Goal: Navigation & Orientation: Find specific page/section

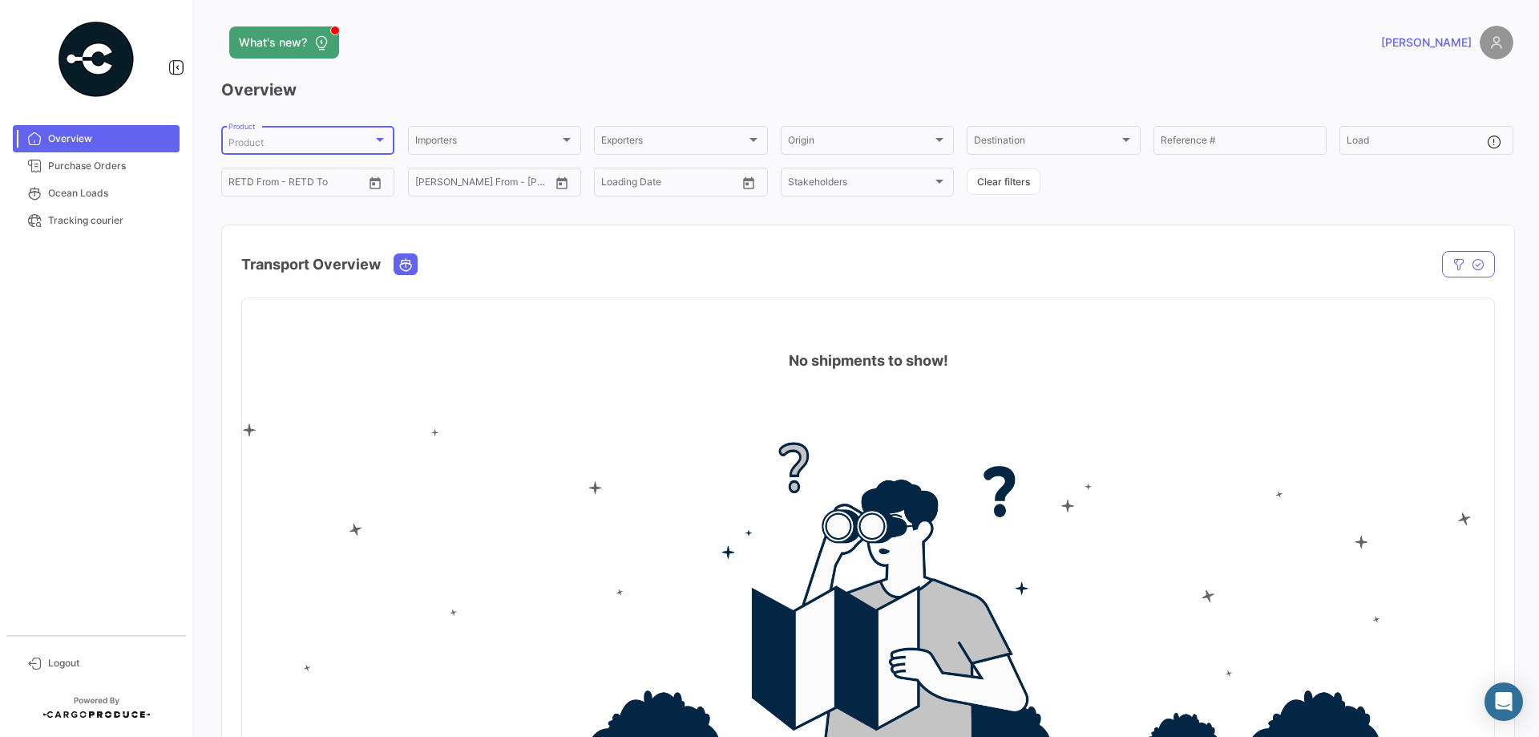
click at [355, 141] on div "Product" at bounding box center [300, 142] width 144 height 11
click at [515, 50] on div at bounding box center [769, 368] width 1539 height 737
click at [515, 139] on div "Importers" at bounding box center [487, 142] width 144 height 11
click at [595, 41] on div at bounding box center [769, 368] width 1539 height 737
click at [685, 143] on div "Exporters" at bounding box center [673, 142] width 144 height 11
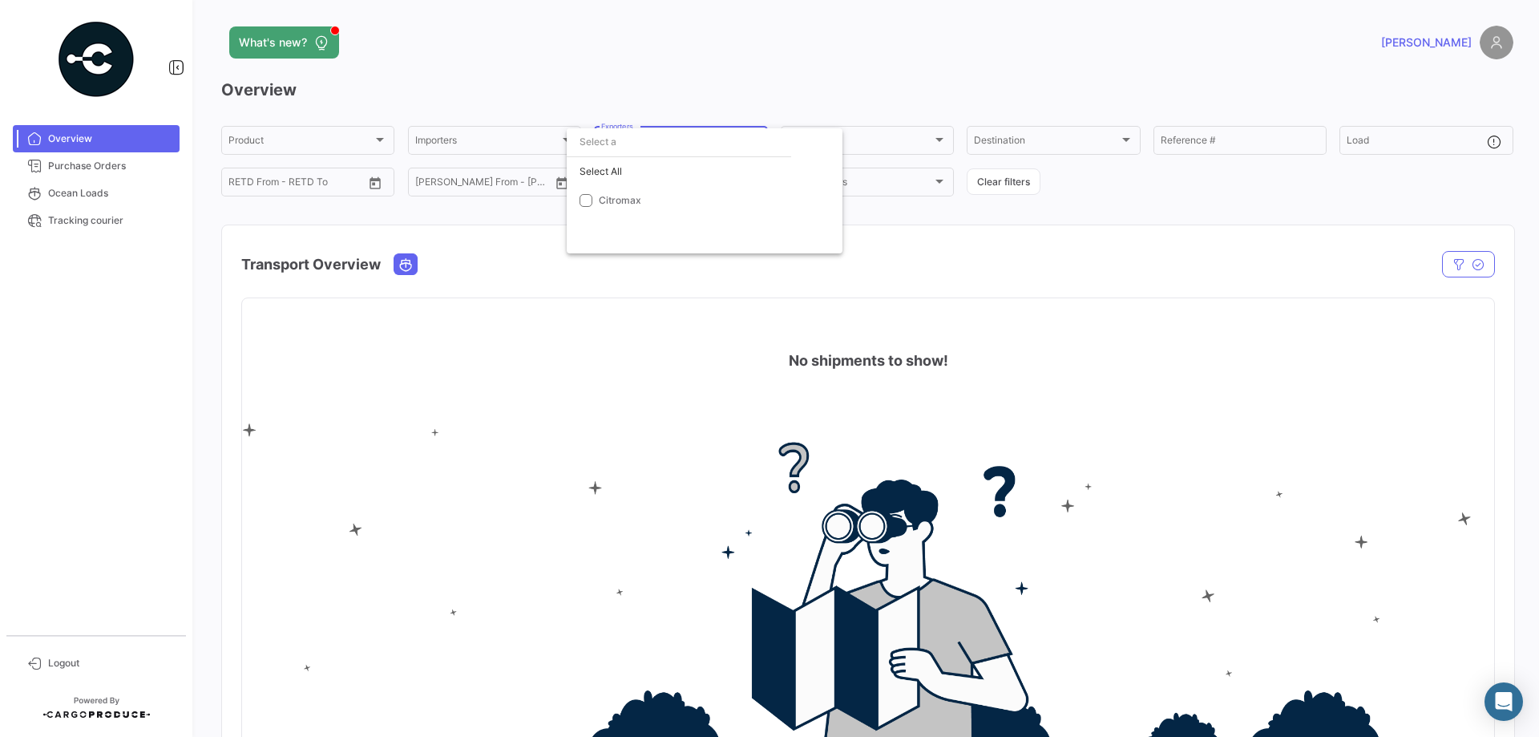
click at [685, 63] on div at bounding box center [769, 368] width 1539 height 737
click at [859, 143] on div "Origin" at bounding box center [860, 142] width 144 height 11
click at [862, 59] on div at bounding box center [769, 368] width 1539 height 737
click at [1065, 140] on div "Destination" at bounding box center [1046, 142] width 144 height 11
click at [1031, 136] on input "dropdown search" at bounding box center [1031, 141] width 187 height 29
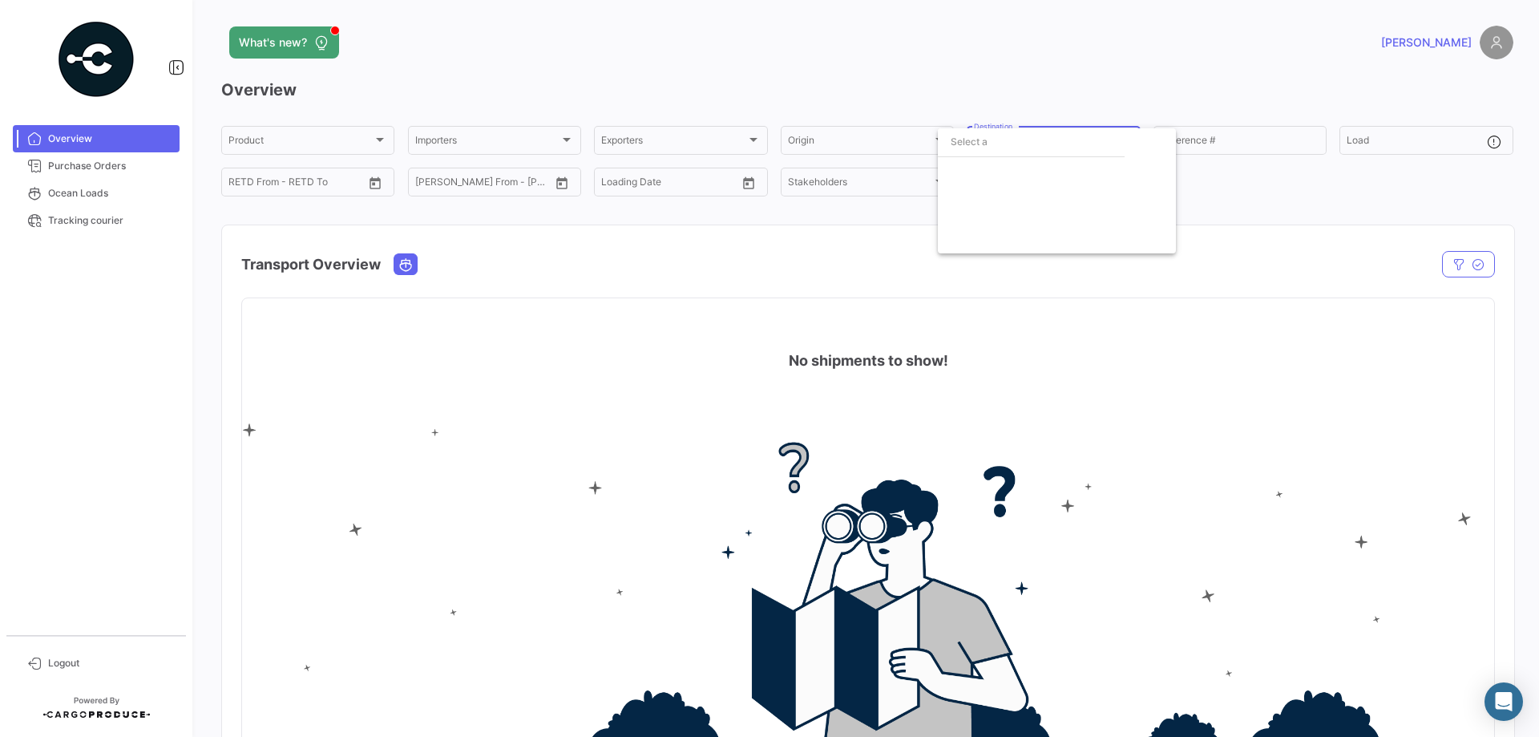
click at [1028, 54] on div at bounding box center [769, 368] width 1539 height 737
click at [888, 180] on div "Stakeholders" at bounding box center [860, 184] width 144 height 11
click at [883, 61] on div at bounding box center [769, 368] width 1539 height 737
click at [839, 177] on div "Stakeholders Stakeholders" at bounding box center [867, 180] width 159 height 31
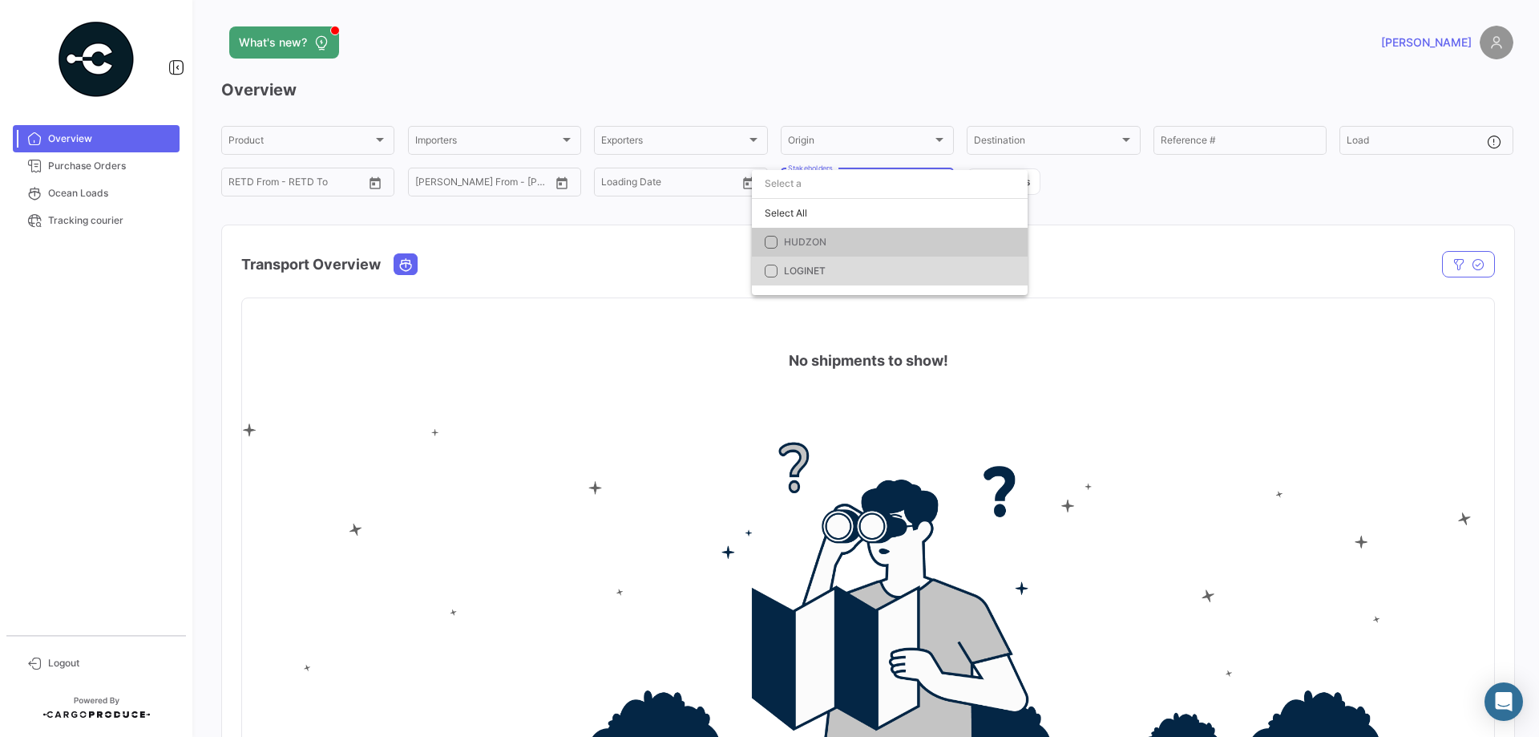
click at [827, 269] on span "LOGINET" at bounding box center [896, 271] width 224 height 14
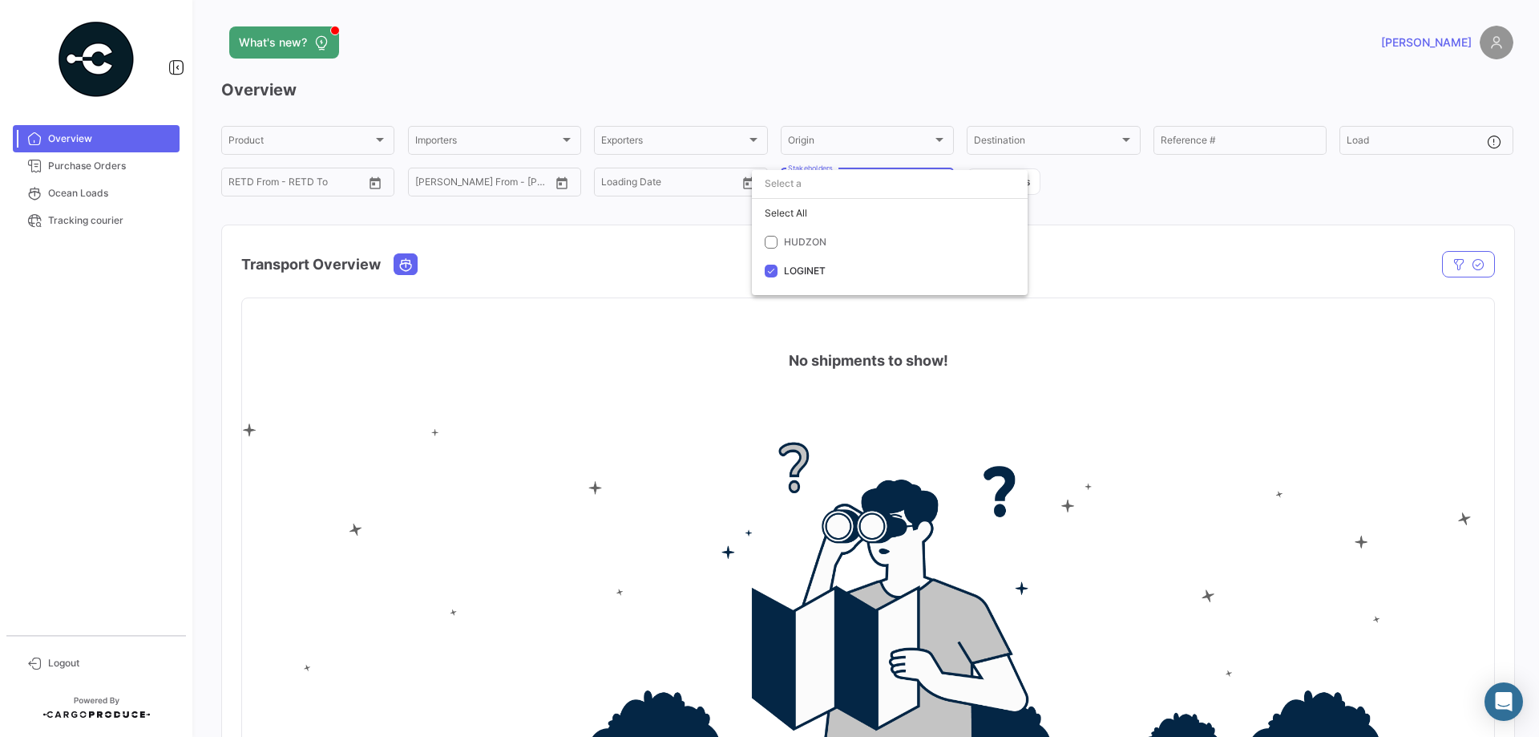
click at [1296, 184] on div at bounding box center [769, 368] width 1539 height 737
click at [866, 180] on div "LOGINET" at bounding box center [860, 184] width 144 height 11
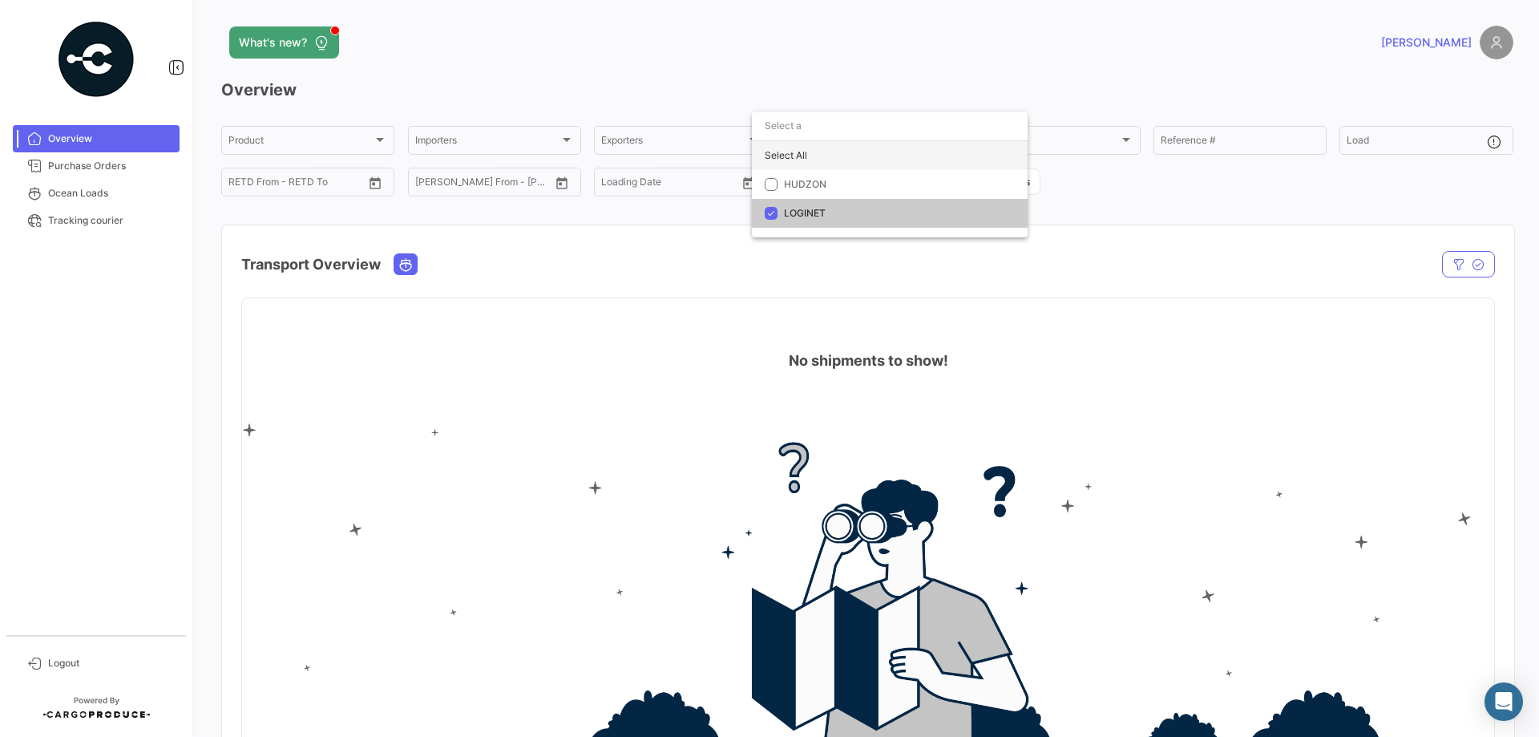
click at [780, 149] on div "Select All" at bounding box center [890, 155] width 276 height 29
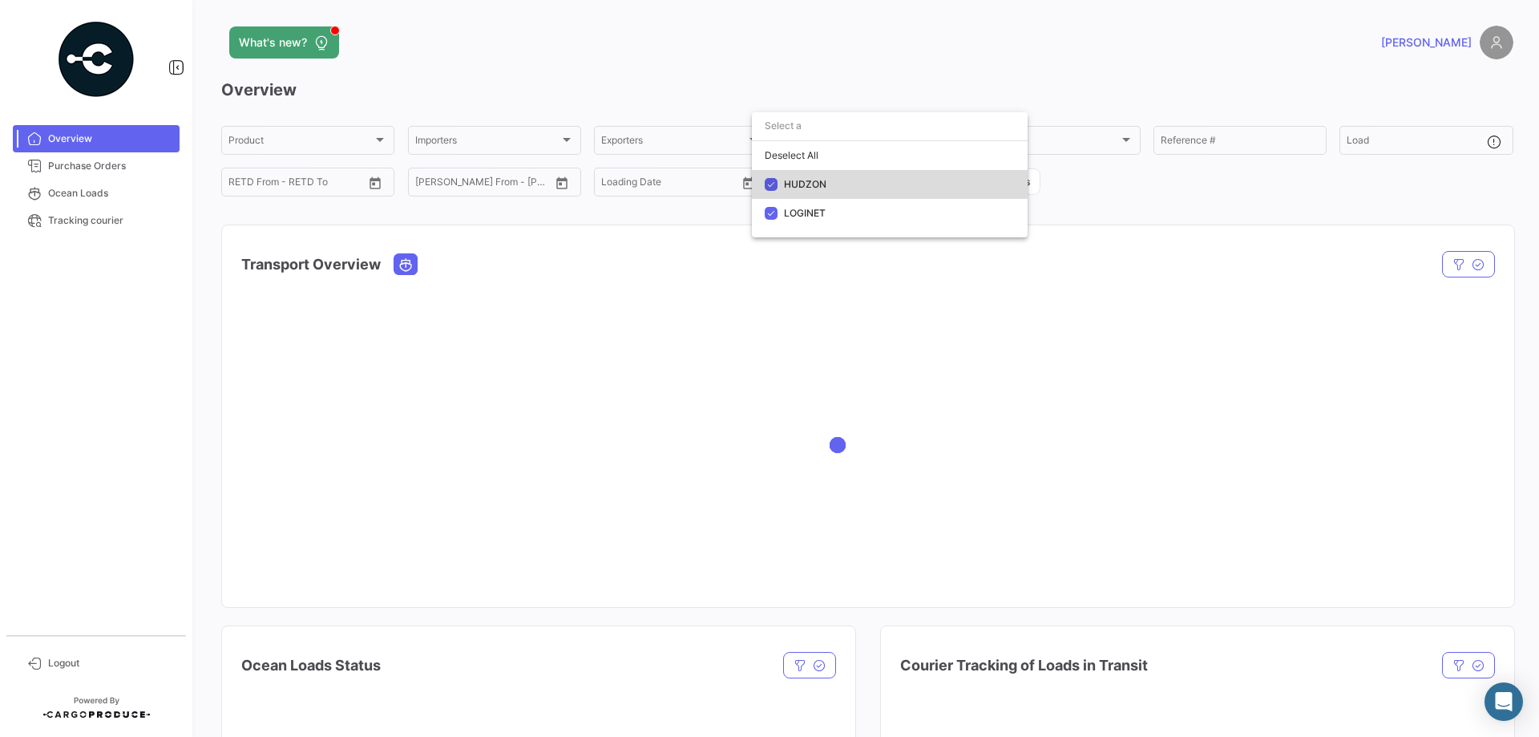
drag, startPoint x: 798, startPoint y: 176, endPoint x: 798, endPoint y: 192, distance: 16.8
click at [798, 176] on mat-option "HUDZON" at bounding box center [890, 184] width 276 height 29
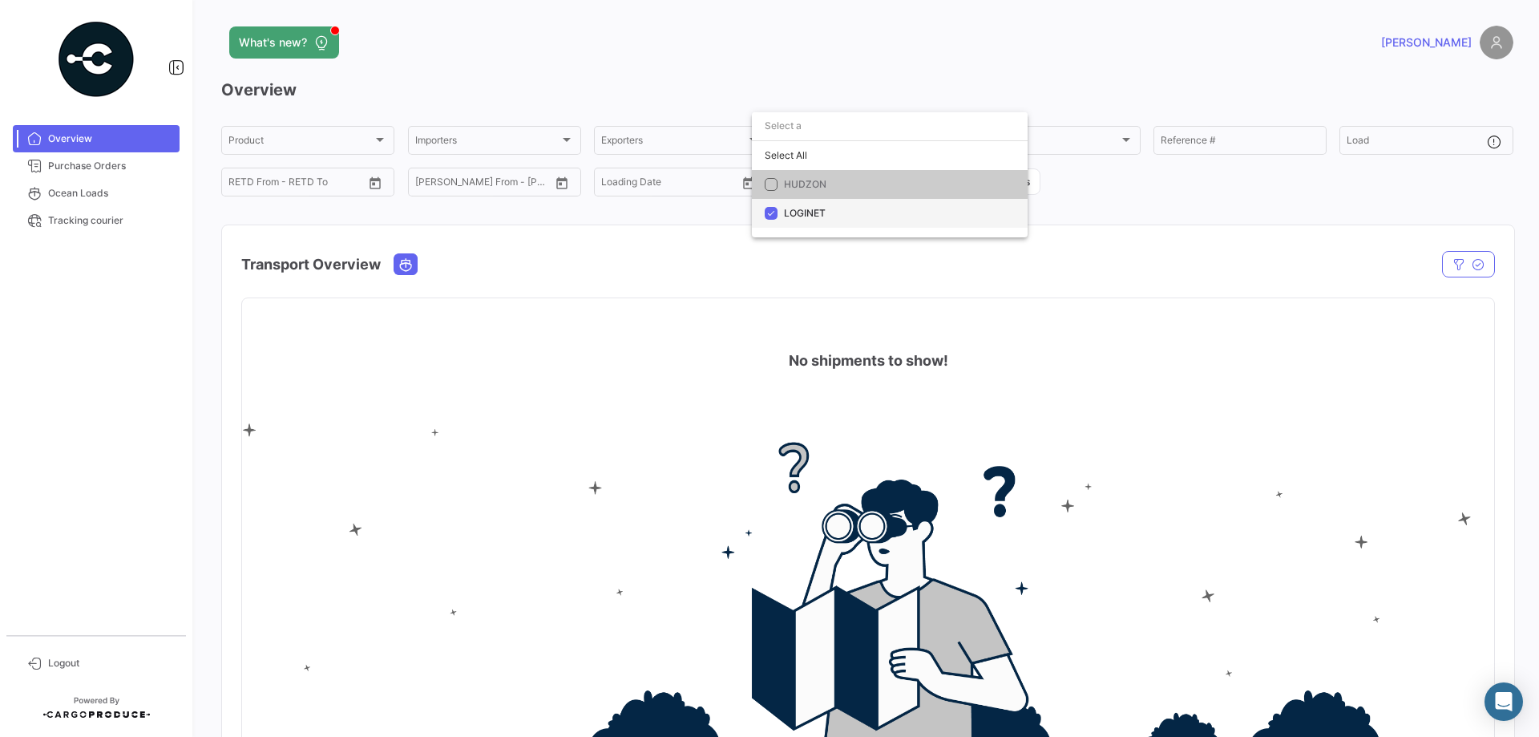
click at [795, 212] on span "LOGINET" at bounding box center [805, 213] width 42 height 12
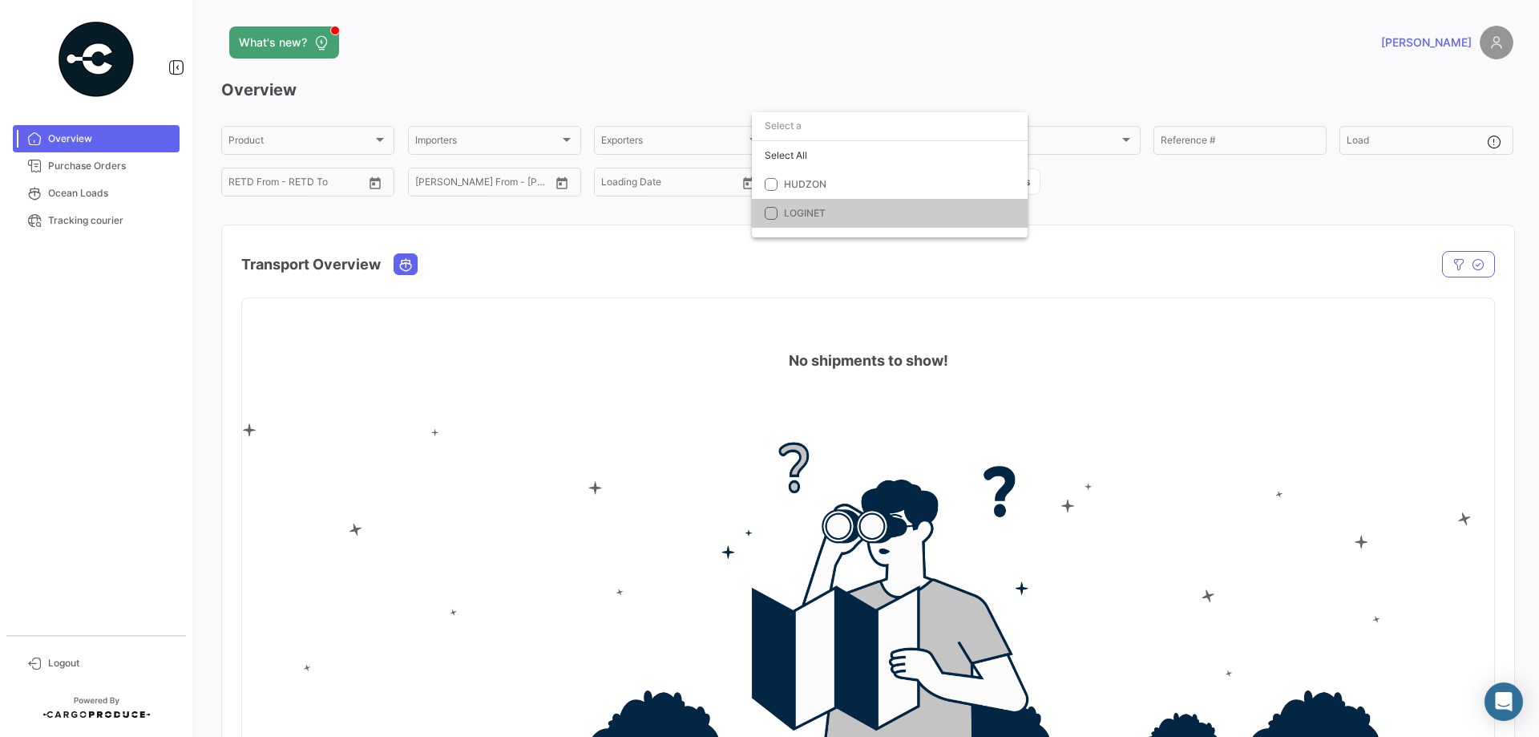
click at [860, 73] on div at bounding box center [769, 368] width 1539 height 737
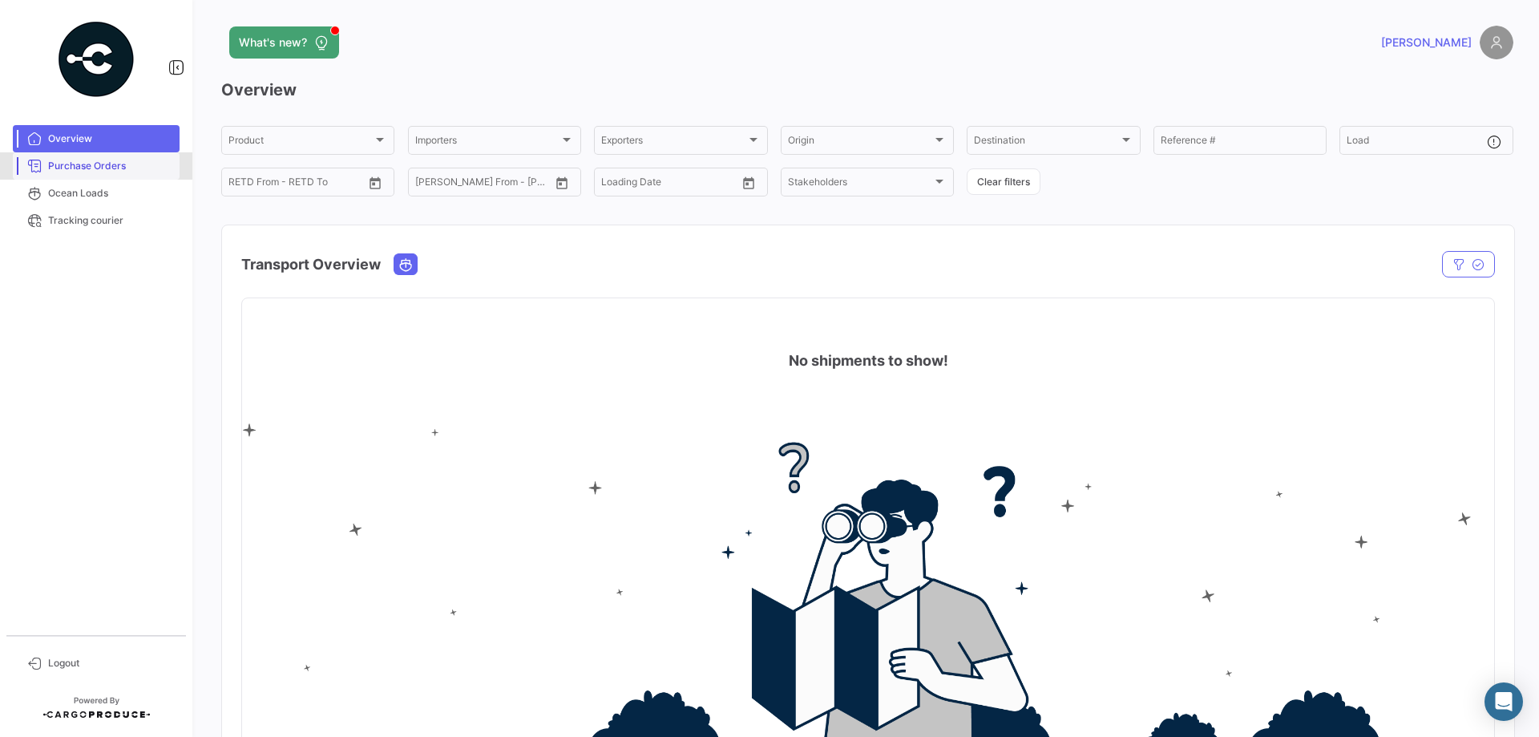
click at [107, 159] on span "Purchase Orders" at bounding box center [110, 166] width 125 height 14
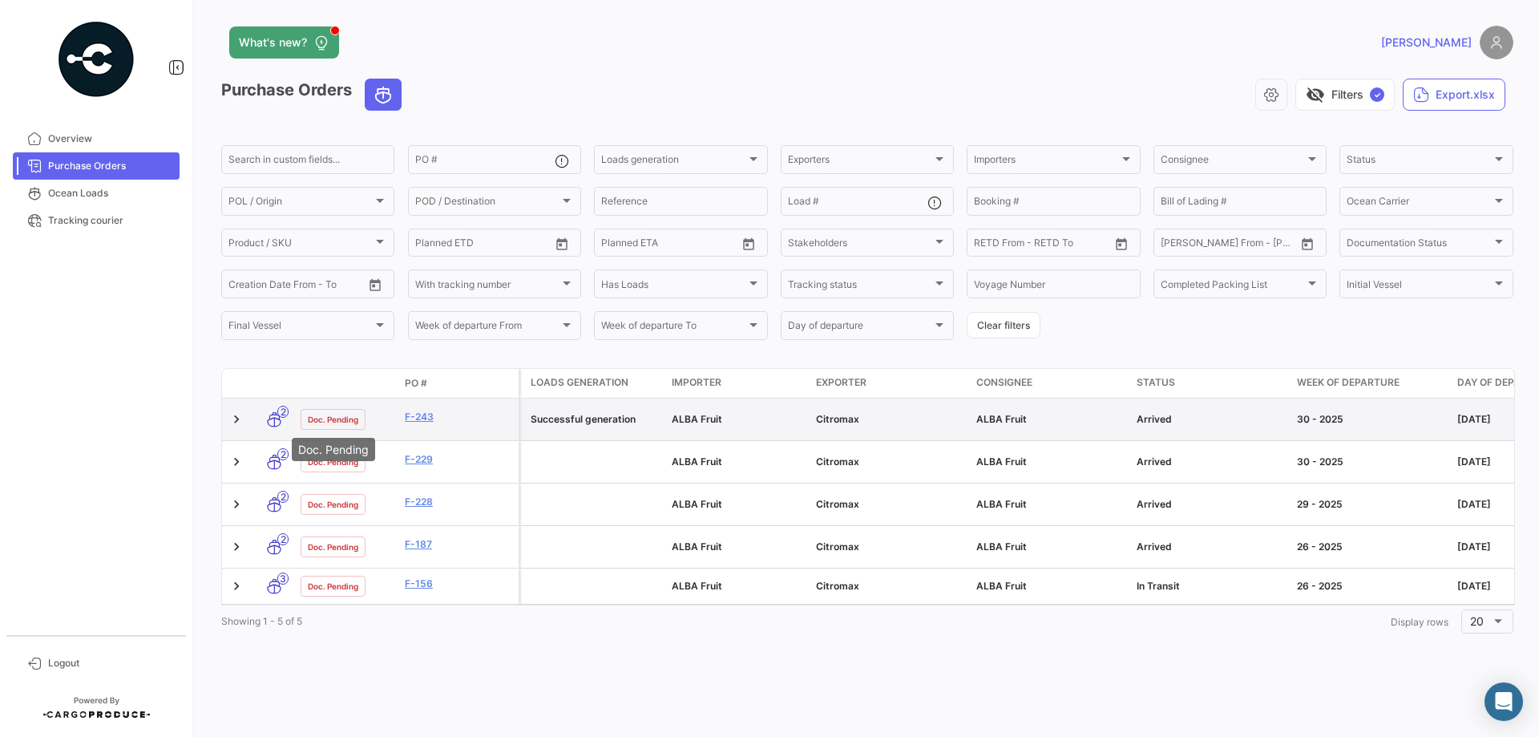
click at [324, 413] on span "Doc. Pending" at bounding box center [333, 419] width 51 height 13
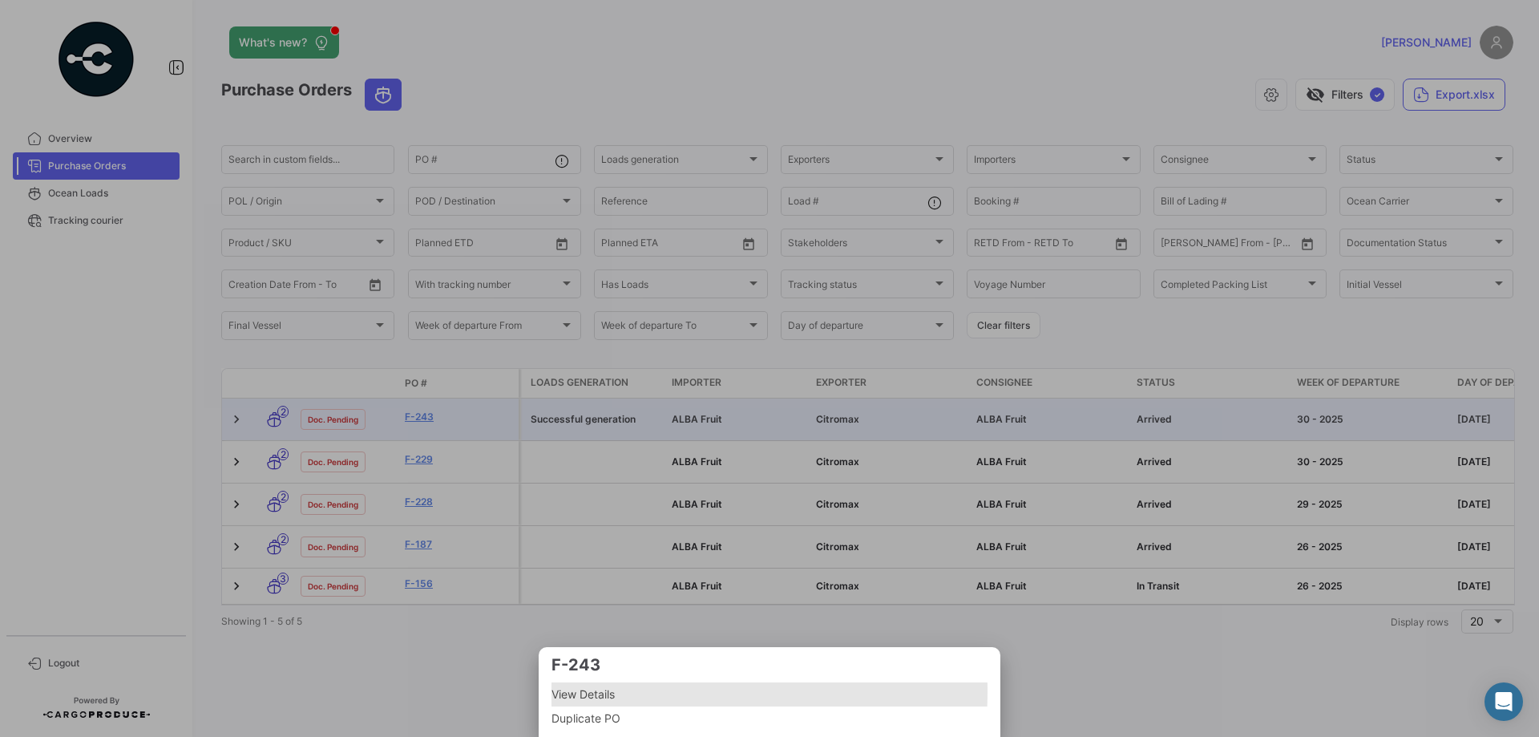
click at [568, 691] on span "View Details" at bounding box center [770, 694] width 436 height 19
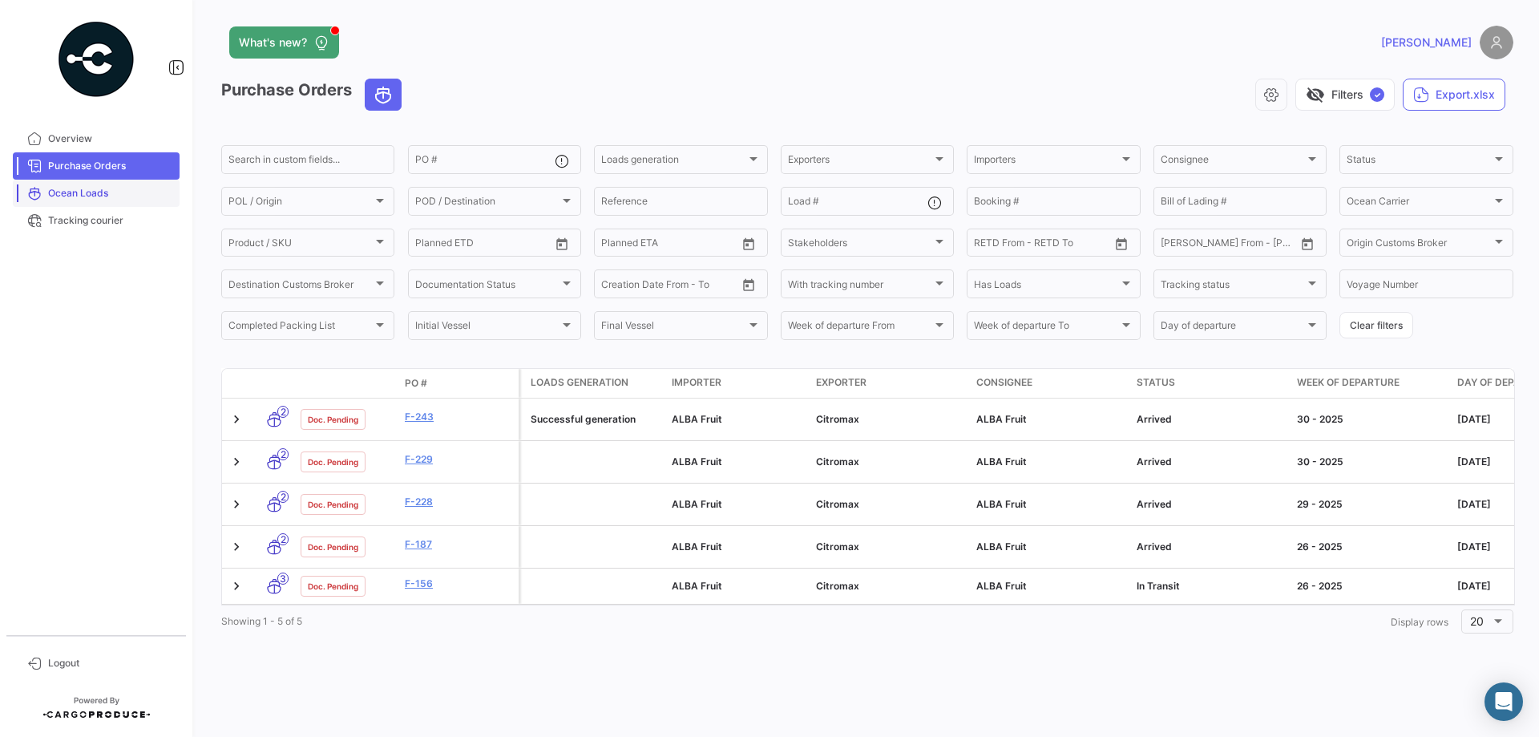
click at [80, 192] on span "Ocean Loads" at bounding box center [110, 193] width 125 height 14
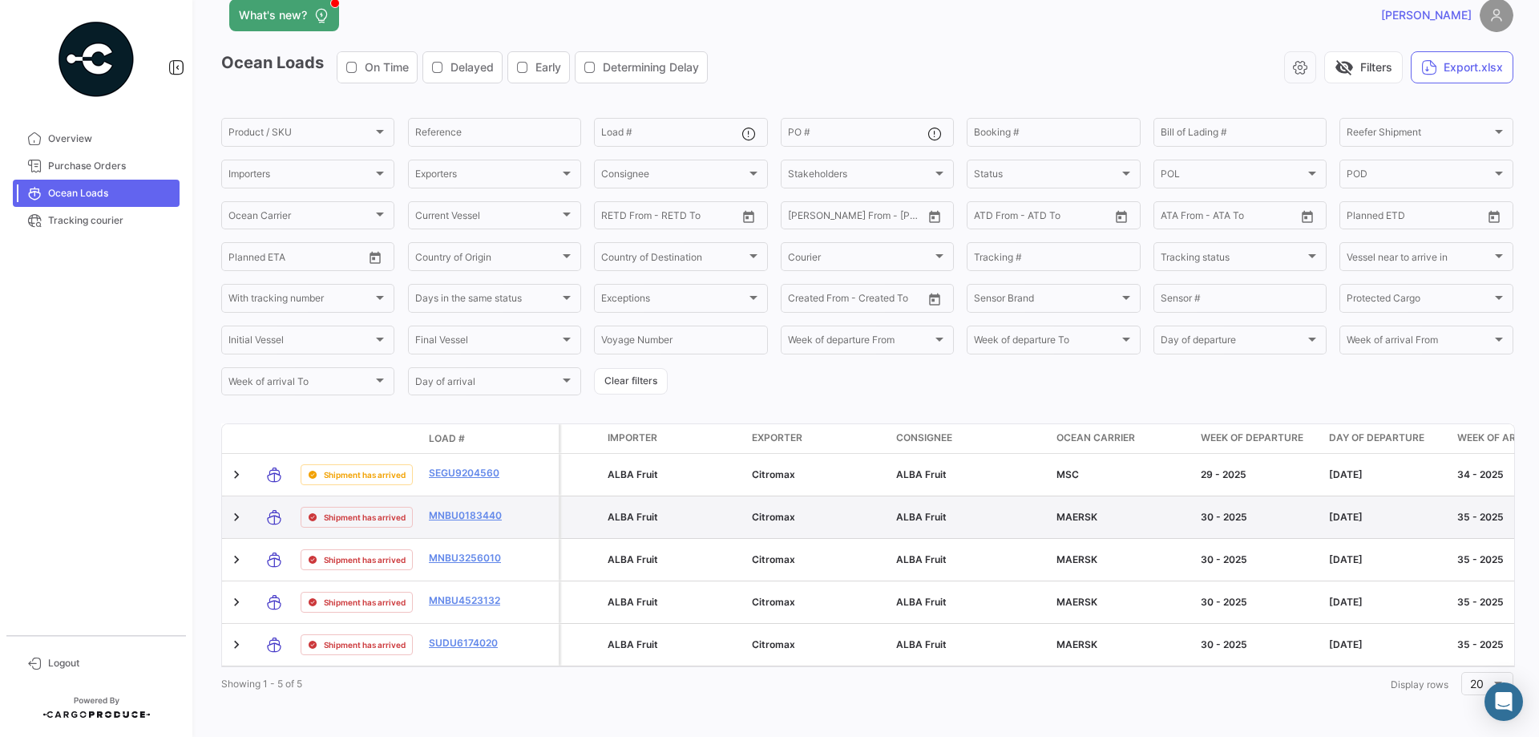
scroll to position [40, 0]
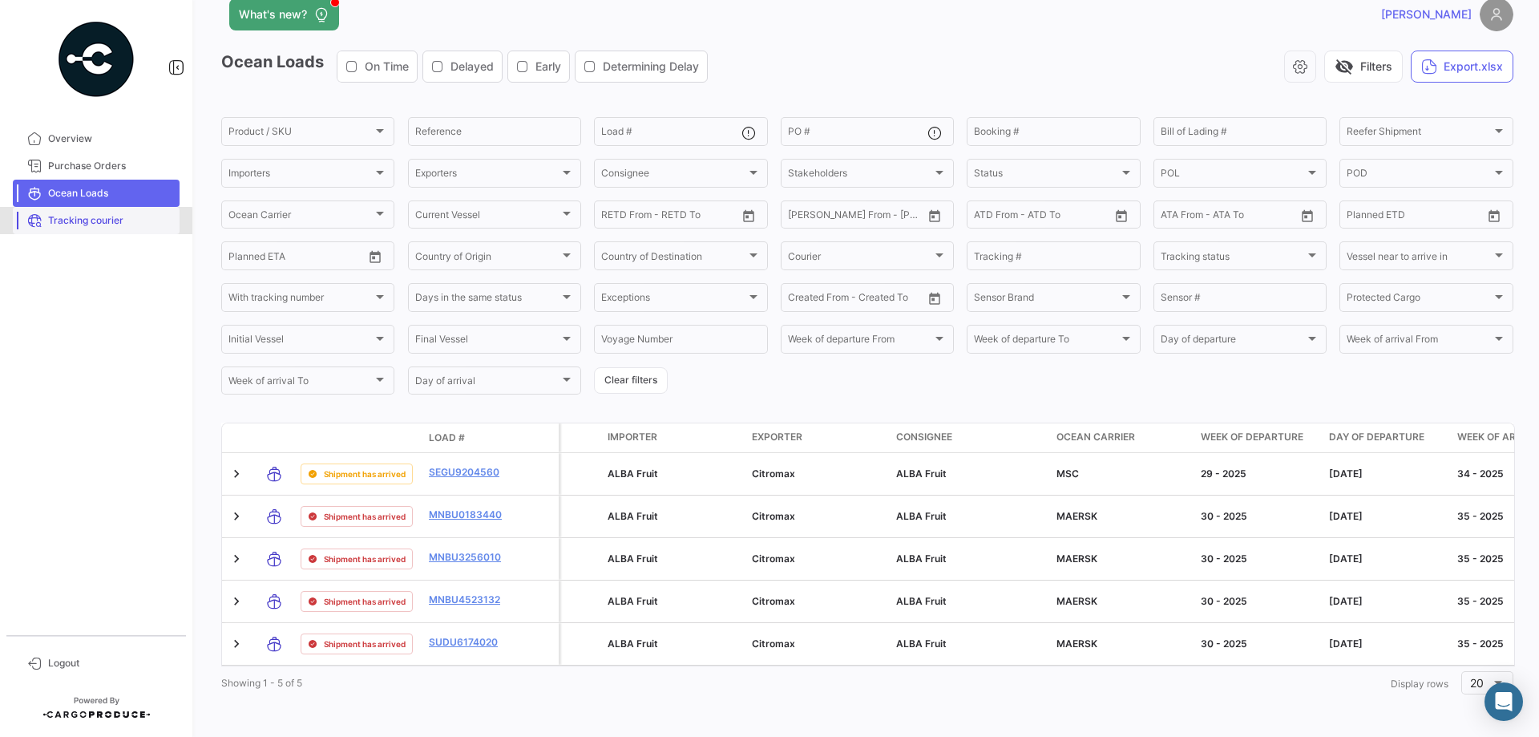
click at [83, 227] on span "Tracking courier" at bounding box center [110, 220] width 125 height 14
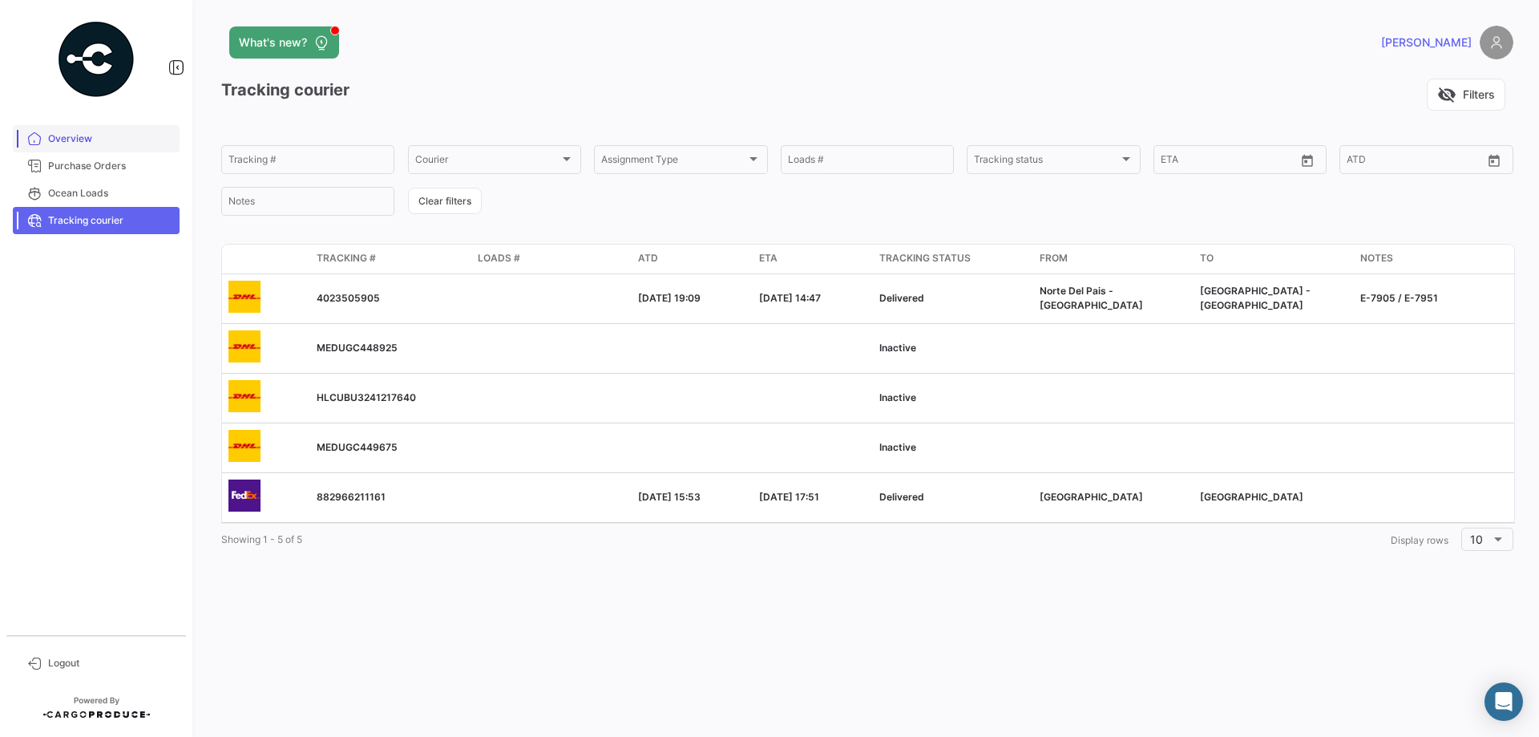
drag, startPoint x: 43, startPoint y: 153, endPoint x: 42, endPoint y: 140, distance: 12.9
click at [42, 155] on link "Purchase Orders" at bounding box center [96, 165] width 167 height 27
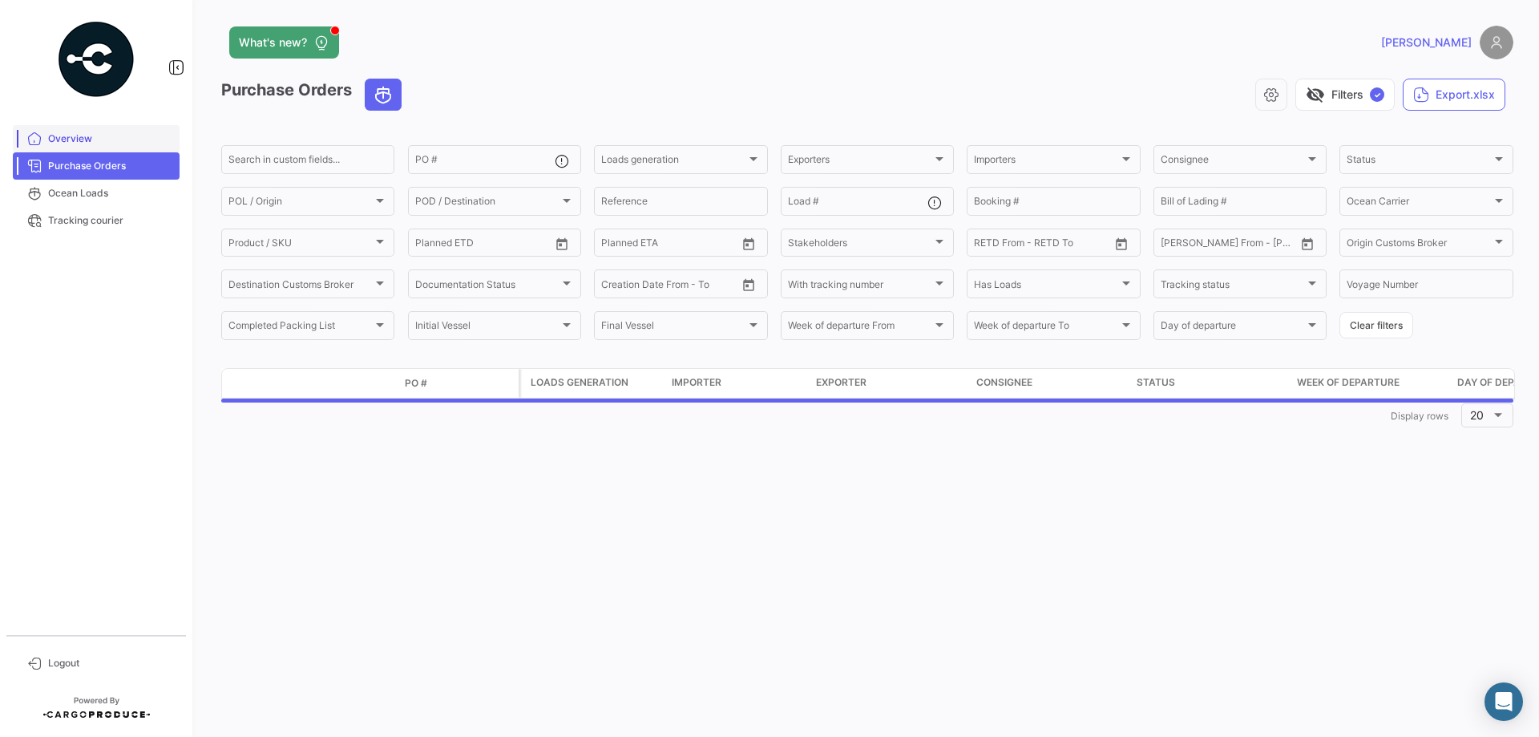
click at [46, 127] on link "Overview" at bounding box center [96, 138] width 167 height 27
